Goal: Task Accomplishment & Management: Complete application form

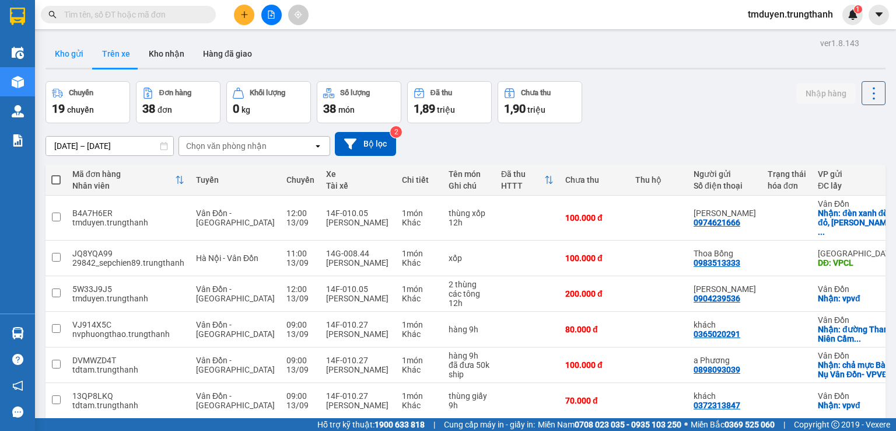
click at [76, 50] on button "Kho gửi" at bounding box center [69, 54] width 47 height 28
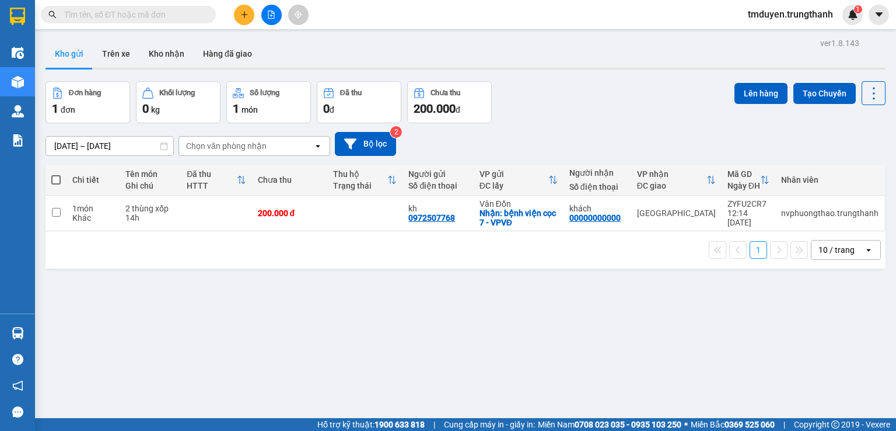
click at [239, 17] on button at bounding box center [244, 15] width 20 height 20
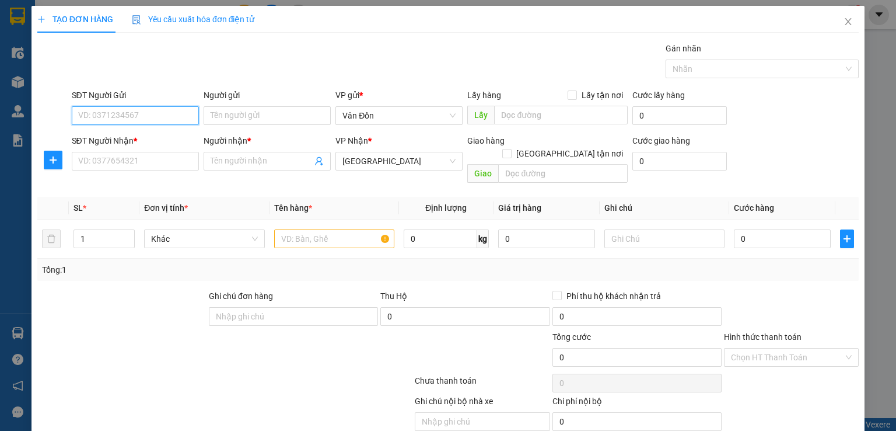
paste input "0946666512"
click at [152, 110] on input "0946666512" at bounding box center [135, 115] width 127 height 19
type input "0946666512"
click at [229, 112] on input "Người gửi" at bounding box center [267, 115] width 127 height 19
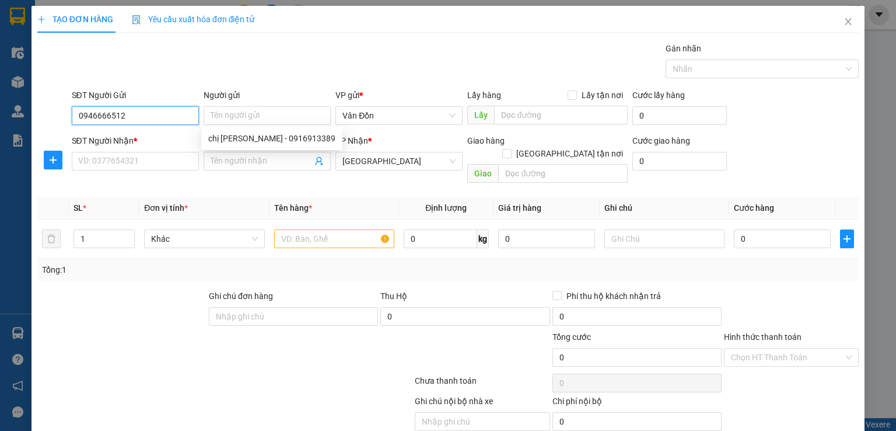
click at [146, 120] on input "0946666512" at bounding box center [135, 115] width 127 height 19
click at [135, 113] on input "0946666512" at bounding box center [135, 115] width 127 height 19
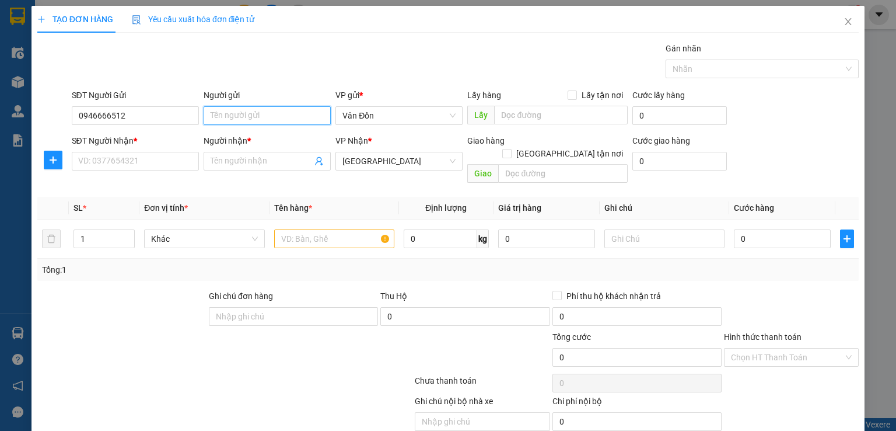
click at [221, 118] on input "Người gửi" at bounding box center [267, 115] width 127 height 19
type input "kih"
click at [289, 229] on input "text" at bounding box center [334, 238] width 120 height 19
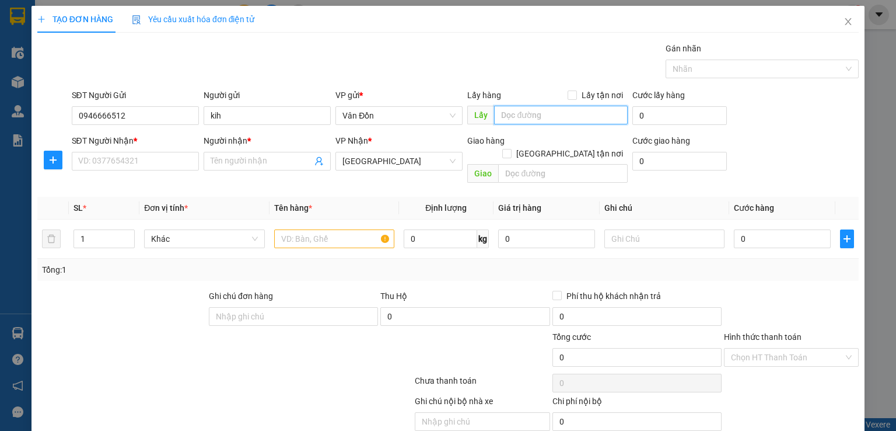
click at [544, 106] on input "text" at bounding box center [561, 115] width 134 height 19
drag, startPoint x: 570, startPoint y: 97, endPoint x: 567, endPoint y: 103, distance: 6.0
click at [572, 97] on span at bounding box center [572, 94] width 9 height 9
click at [572, 97] on input "Lấy tận nơi" at bounding box center [572, 94] width 8 height 8
checkbox input "true"
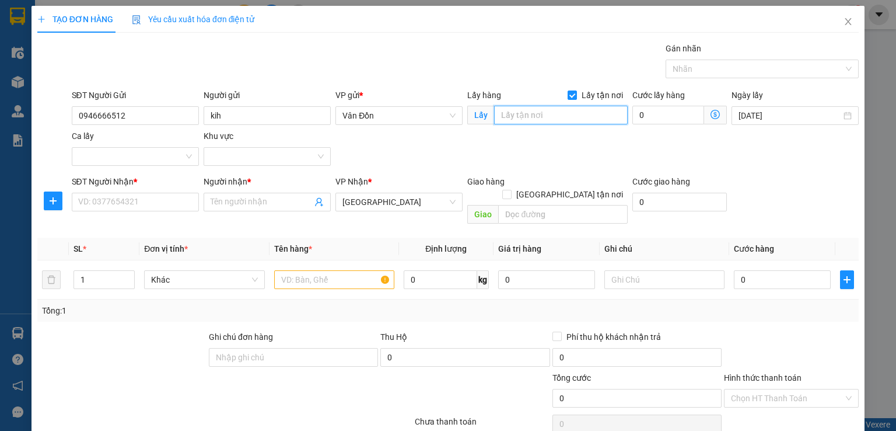
click at [555, 117] on input "text" at bounding box center [561, 115] width 134 height 19
type input "cẩm phả - vpvđ"
click at [155, 200] on input "SĐT Người Nhận *" at bounding box center [135, 202] width 127 height 19
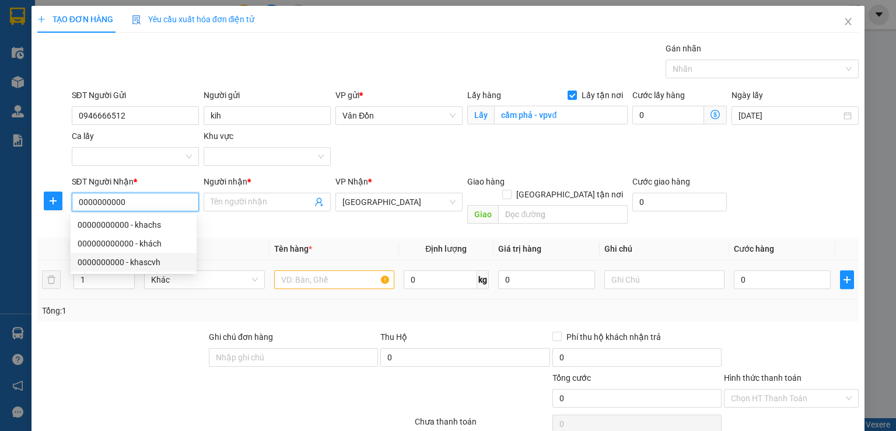
type input "0000000000"
click at [296, 270] on input "text" at bounding box center [334, 279] width 120 height 19
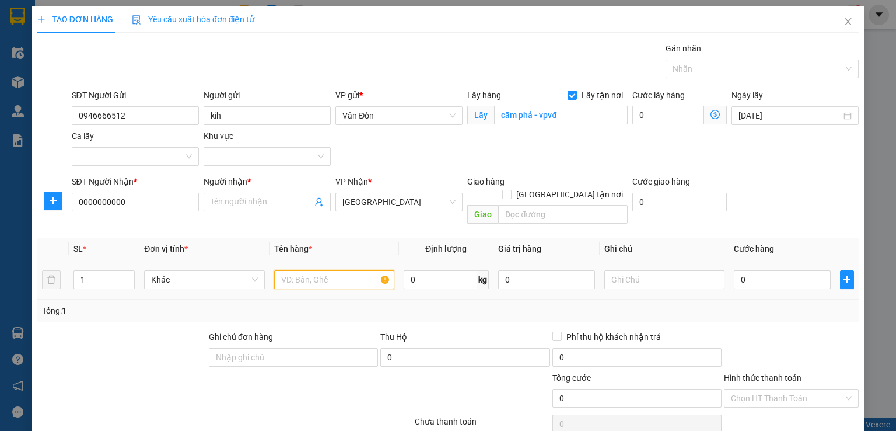
type input "e"
type input "răng 15h"
click at [276, 204] on input "Người nhận *" at bounding box center [262, 201] width 102 height 13
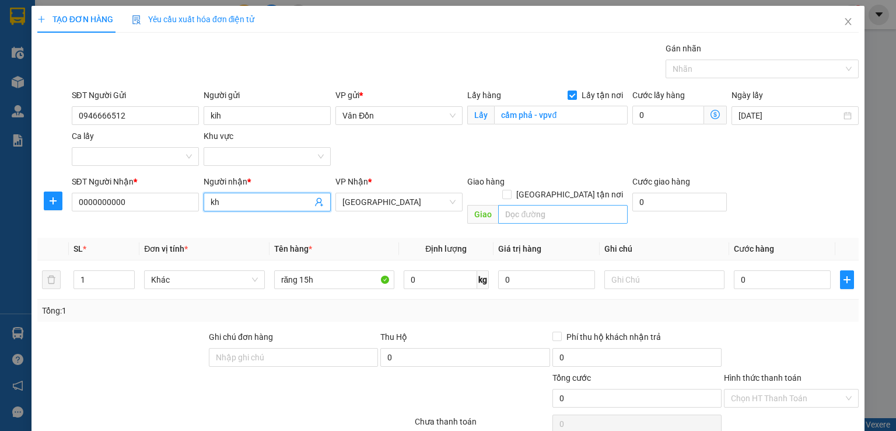
type input "kh"
click at [543, 205] on input "text" at bounding box center [563, 214] width 130 height 19
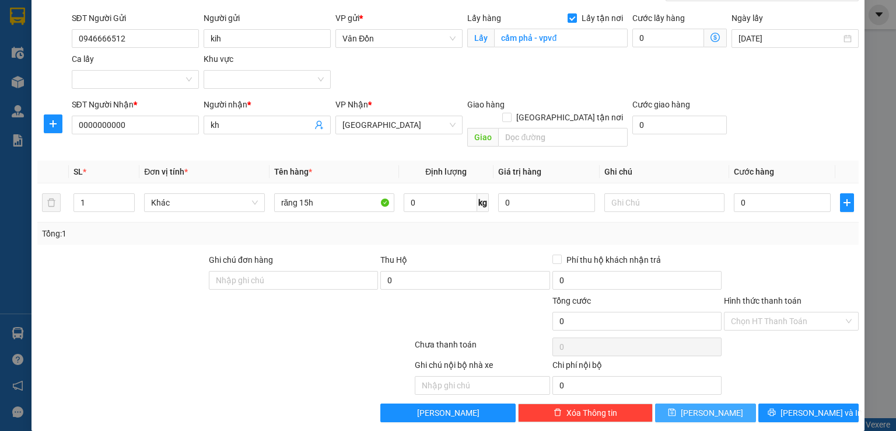
click at [726, 404] on button "[PERSON_NAME]" at bounding box center [705, 412] width 101 height 19
checkbox input "false"
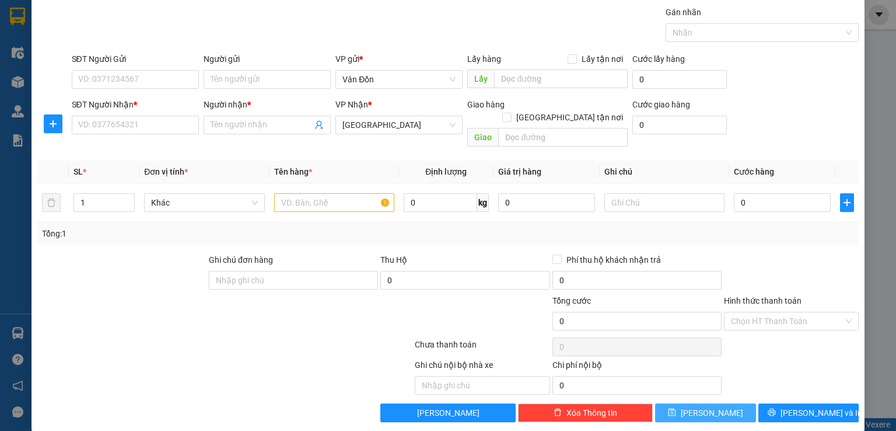
scroll to position [0, 0]
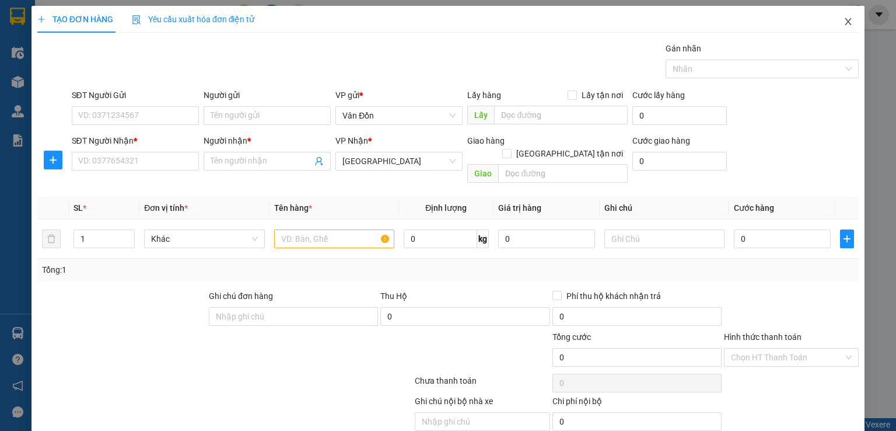
click at [844, 25] on icon "close" at bounding box center [848, 21] width 9 height 9
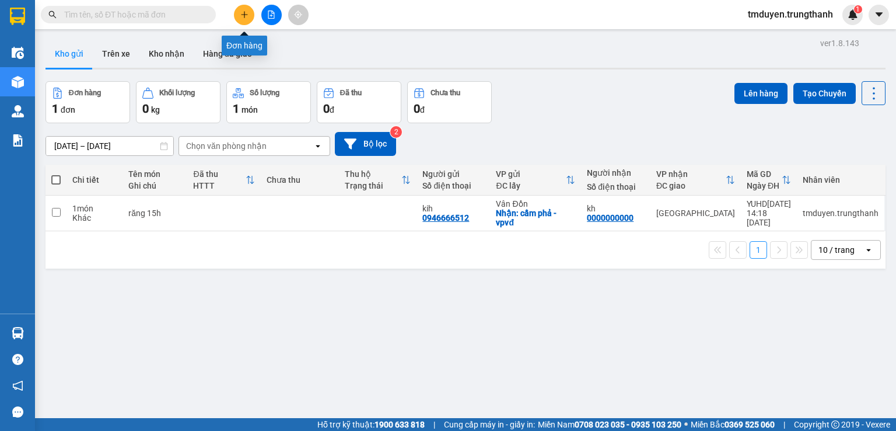
click at [243, 14] on icon "plus" at bounding box center [244, 15] width 8 height 8
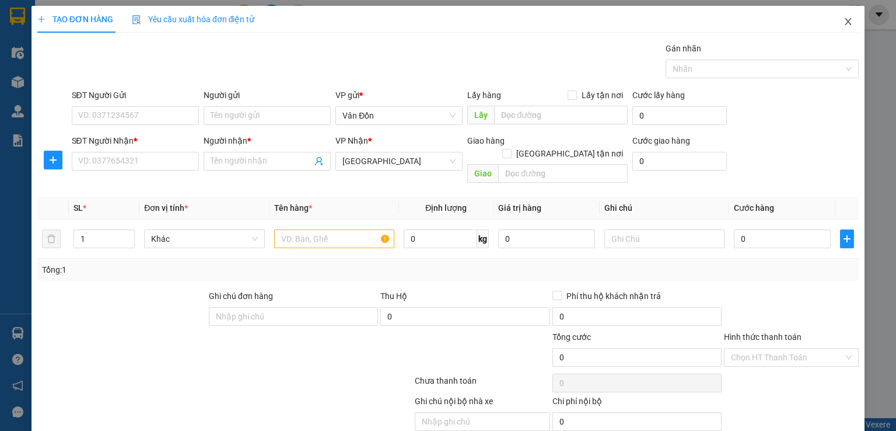
click at [838, 29] on span "Close" at bounding box center [848, 22] width 33 height 33
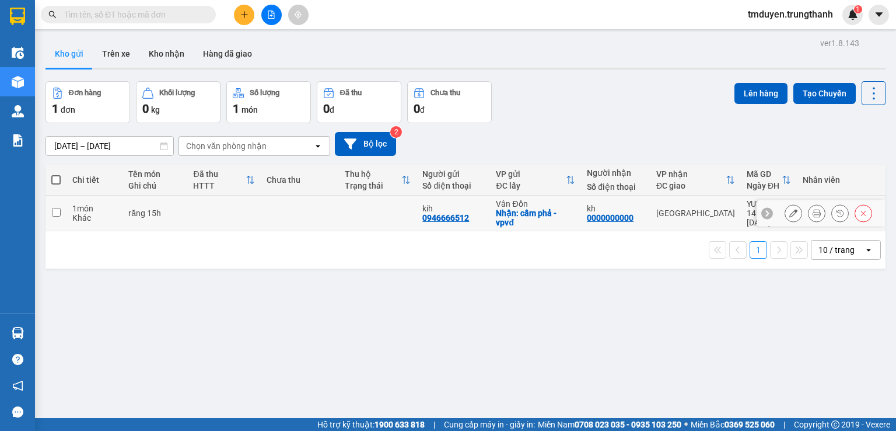
click at [789, 209] on icon at bounding box center [793, 213] width 8 height 8
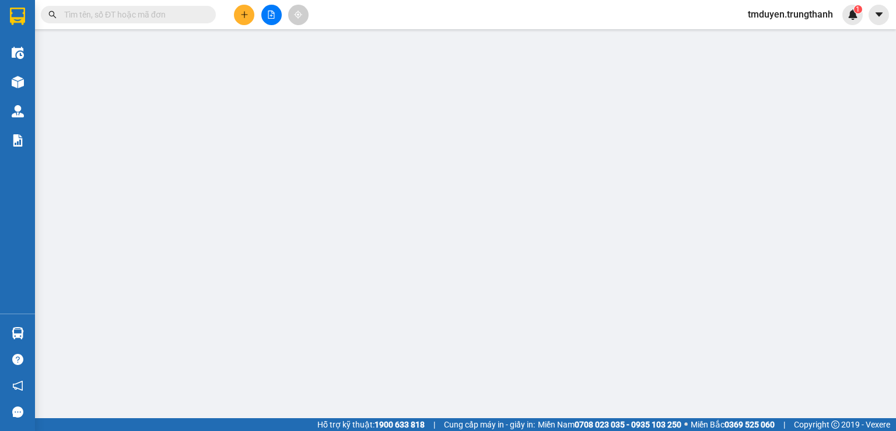
type input "0946666512"
type input "kih"
checkbox input "true"
type input "cẩm phả - vpvđ"
type input "0000000000"
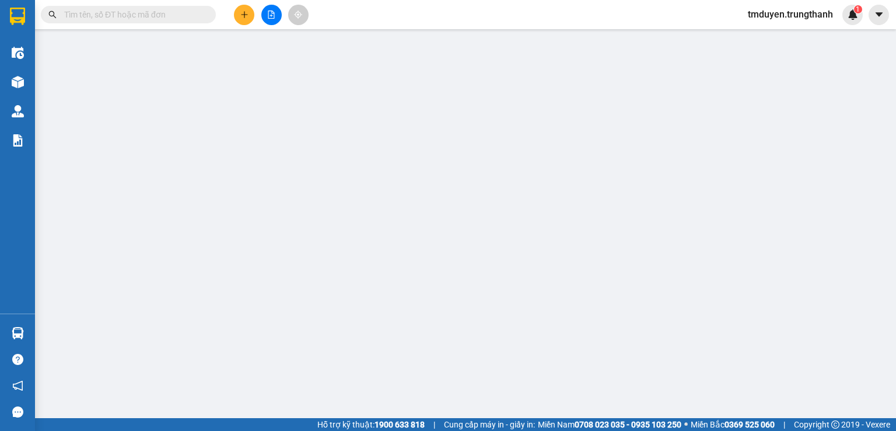
type input "kh"
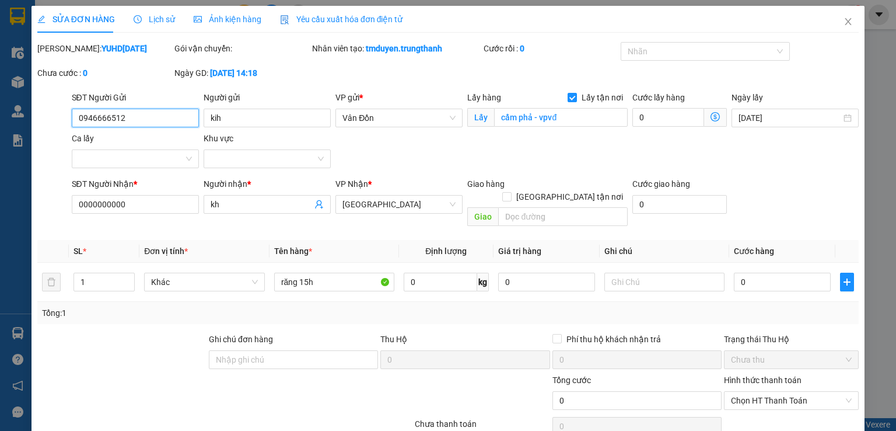
scroll to position [33, 0]
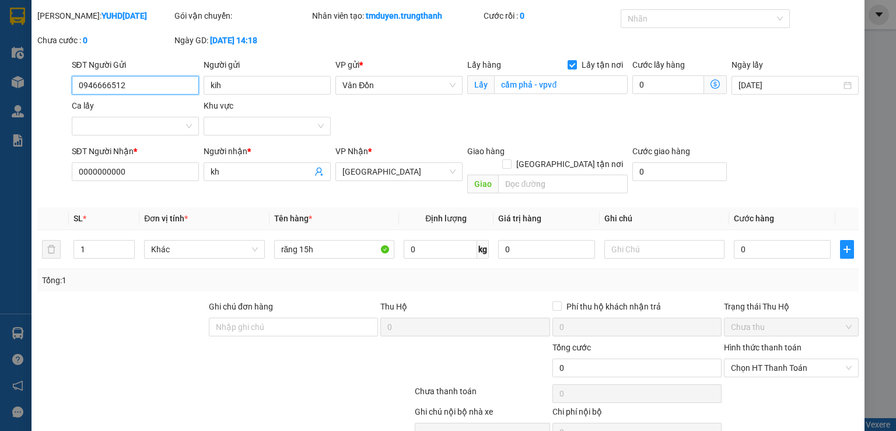
drag, startPoint x: 136, startPoint y: 87, endPoint x: 56, endPoint y: 82, distance: 80.1
click at [56, 82] on div "SĐT Người Gửi 0946666512 0946666512 Người gửi kih VP gửi * Vân Đồn Lấy hàng Lấy…" at bounding box center [448, 99] width 824 height 82
paste input "397211219"
click at [131, 83] on input "0397211219" at bounding box center [135, 85] width 127 height 19
type input "0397211219"
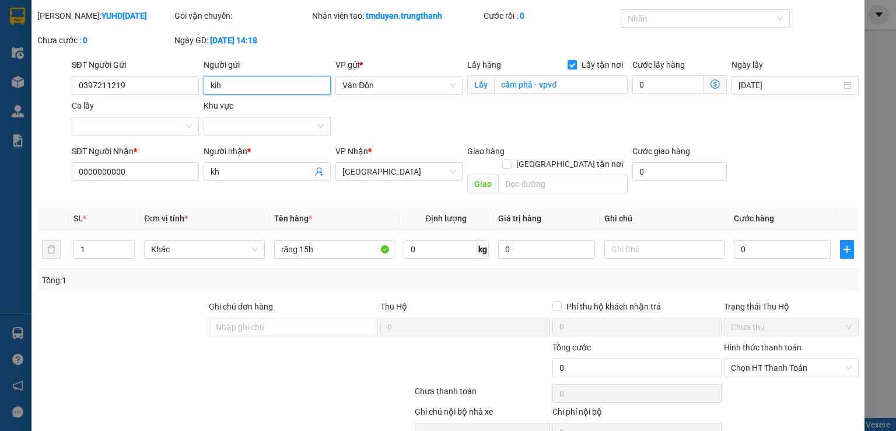
click at [219, 85] on input "kih" at bounding box center [267, 85] width 127 height 19
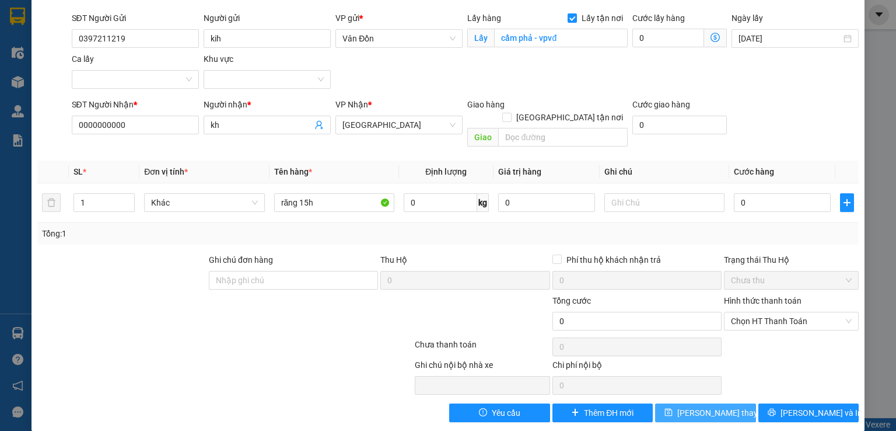
click at [707, 406] on span "[PERSON_NAME] thay đổi" at bounding box center [723, 412] width 93 height 13
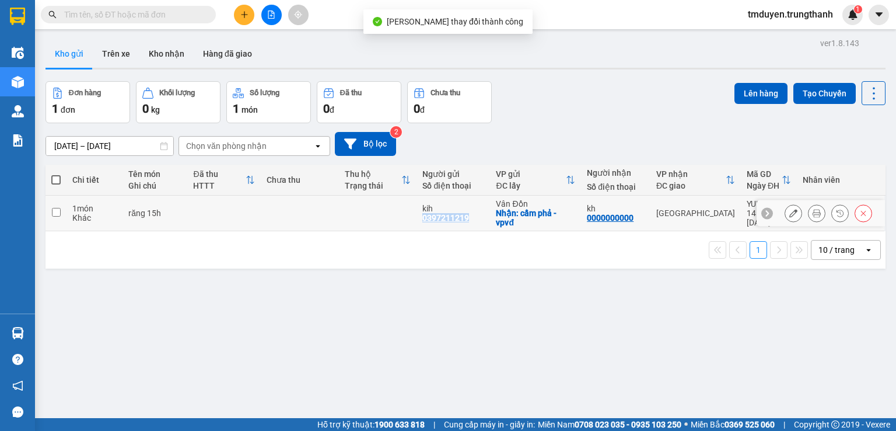
copy div "0397211219"
drag, startPoint x: 469, startPoint y: 221, endPoint x: 419, endPoint y: 220, distance: 49.6
click at [419, 220] on td "kih 0397211219" at bounding box center [454, 213] width 74 height 36
checkbox input "true"
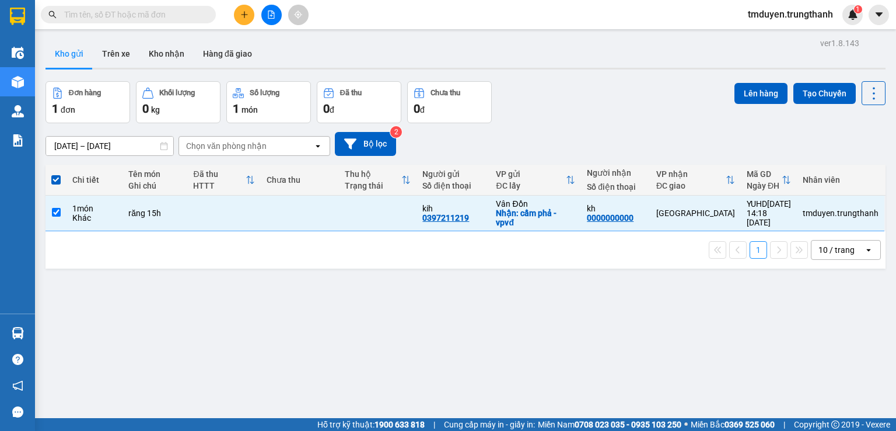
click at [151, 15] on input "text" at bounding box center [133, 14] width 138 height 13
paste input "0397211219"
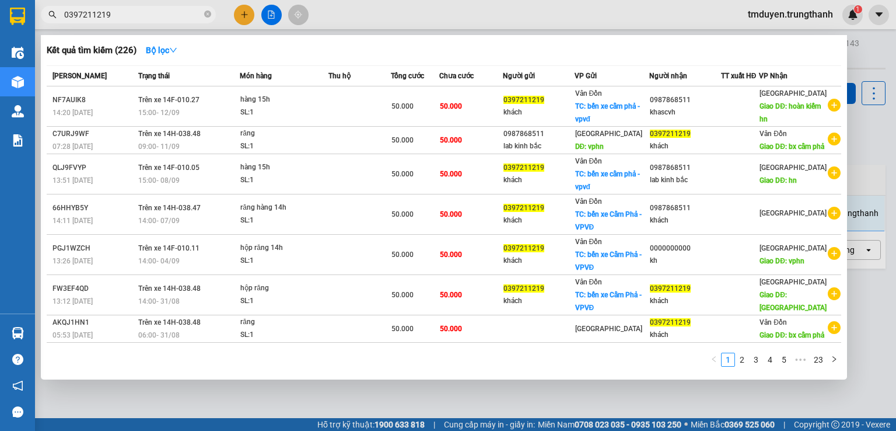
type input "0397211219"
click at [855, 58] on div at bounding box center [448, 215] width 896 height 431
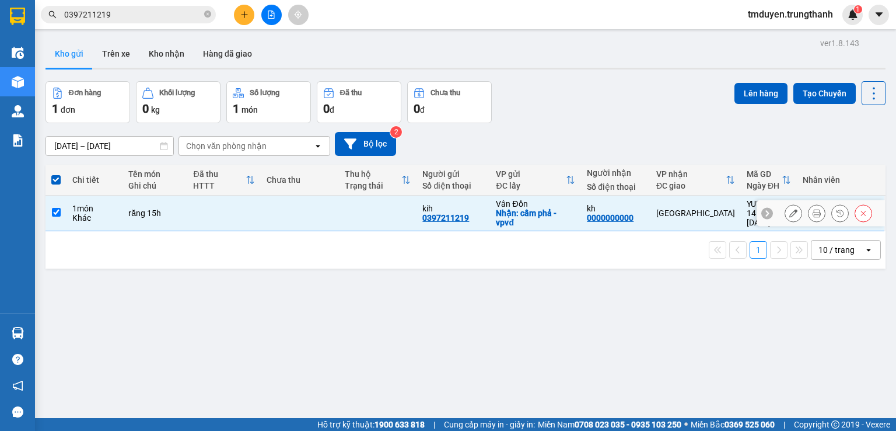
click at [54, 211] on input "checkbox" at bounding box center [56, 212] width 9 height 9
checkbox input "false"
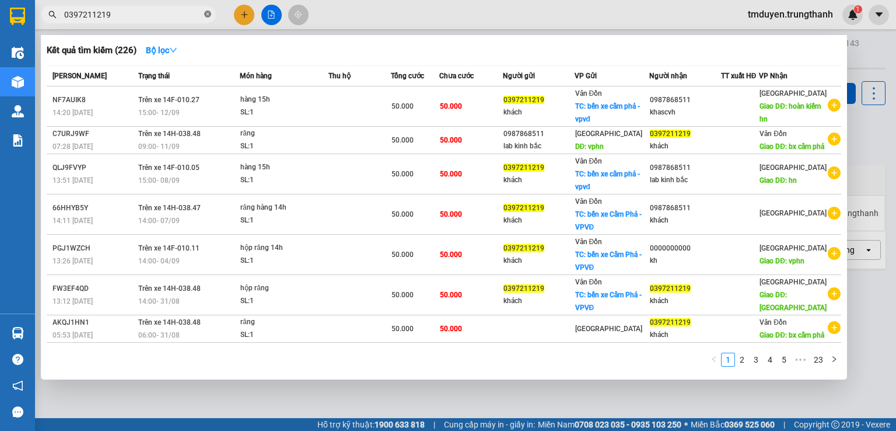
click at [205, 15] on icon "close-circle" at bounding box center [207, 14] width 7 height 7
